Goal: Transaction & Acquisition: Purchase product/service

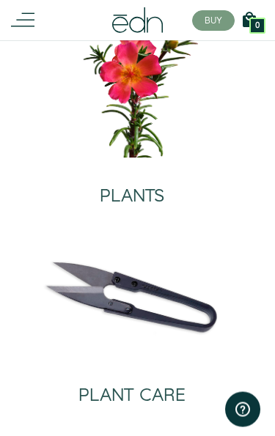
scroll to position [306, 0]
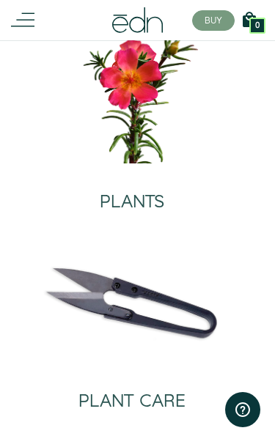
click at [144, 188] on div "PLANTS" at bounding box center [132, 187] width 64 height 48
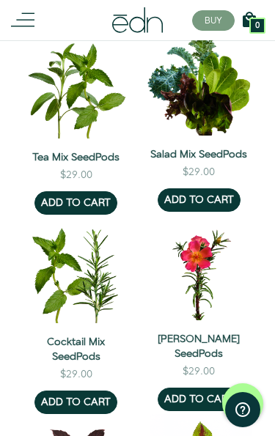
scroll to position [323, 0]
click at [45, 97] on img at bounding box center [76, 85] width 106 height 108
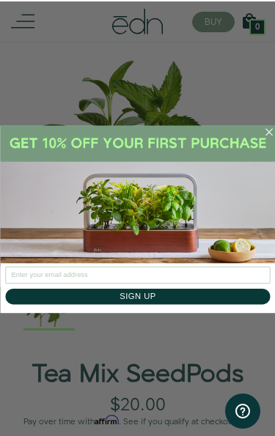
scroll to position [144, 0]
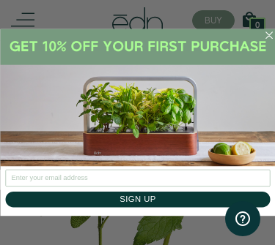
click at [262, 45] on img "POPUP Form" at bounding box center [137, 98] width 275 height 138
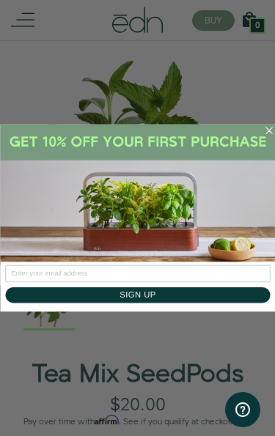
click at [266, 131] on circle "Close dialog" at bounding box center [268, 130] width 15 height 15
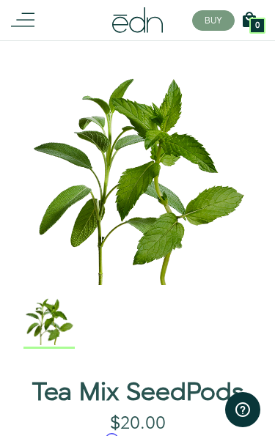
scroll to position [125, 0]
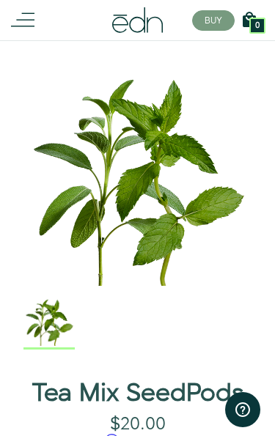
click at [28, 31] on icon at bounding box center [22, 20] width 23 height 23
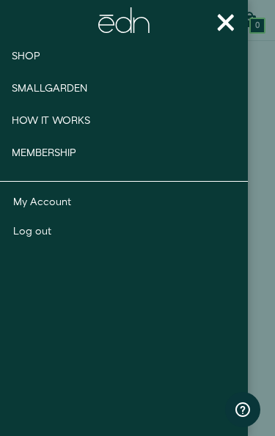
click at [21, 56] on span "Shop" at bounding box center [26, 56] width 29 height 15
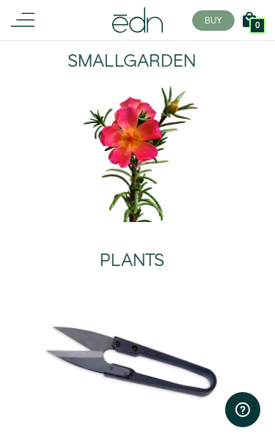
click at [136, 196] on img at bounding box center [131, 153] width 216 height 138
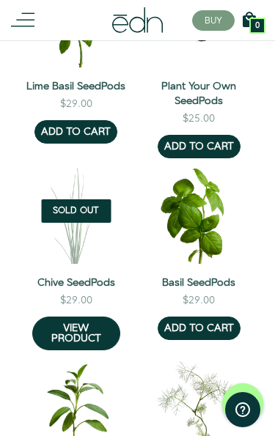
scroll to position [1973, 0]
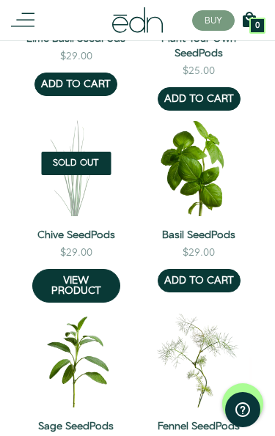
click at [225, 281] on button "ADD TO CART" at bounding box center [199, 280] width 83 height 23
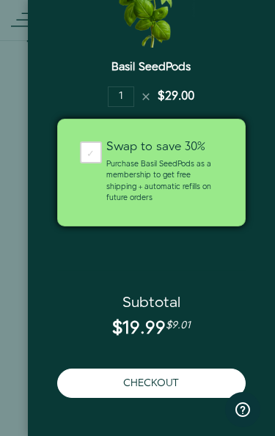
scroll to position [160, 0]
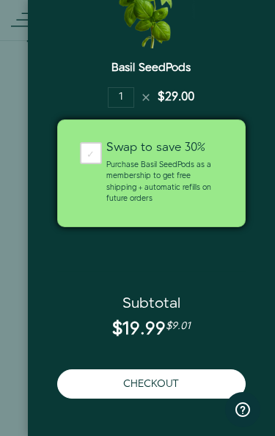
click at [196, 385] on button "Checkout" at bounding box center [151, 383] width 189 height 29
